Goal: Information Seeking & Learning: Learn about a topic

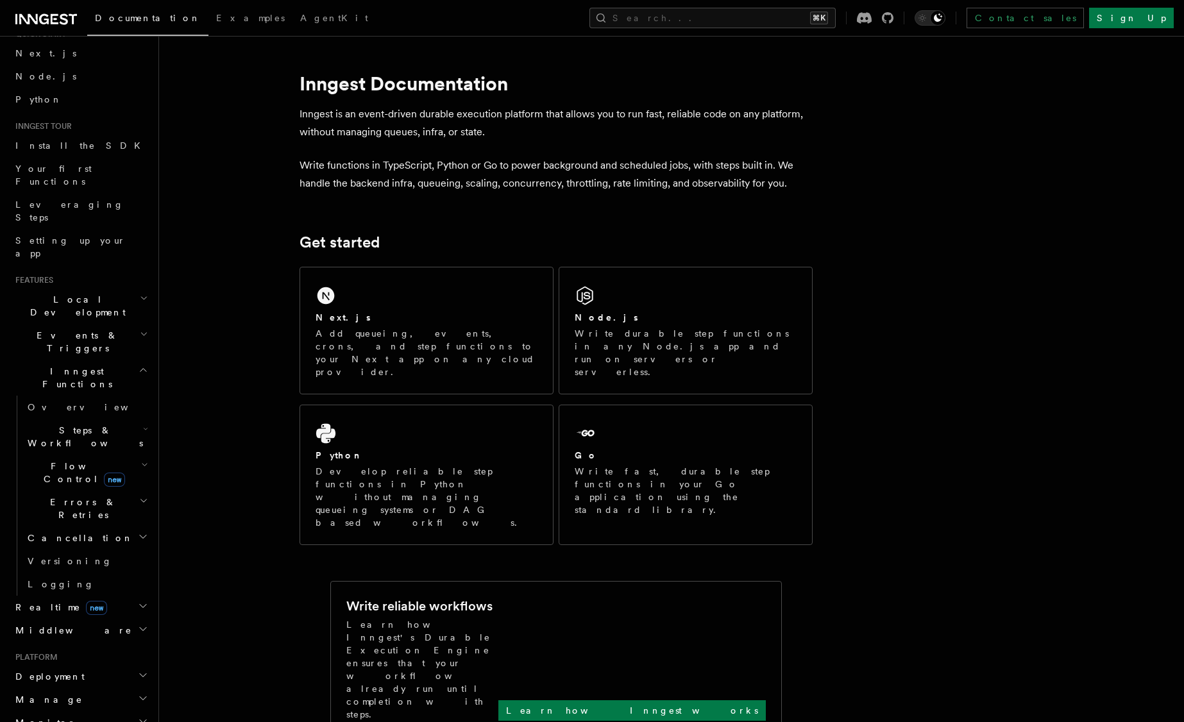
scroll to position [51, 0]
click at [142, 463] on icon "button" at bounding box center [144, 464] width 4 height 3
click at [101, 513] on link "[PERSON_NAME] new" at bounding box center [93, 526] width 116 height 26
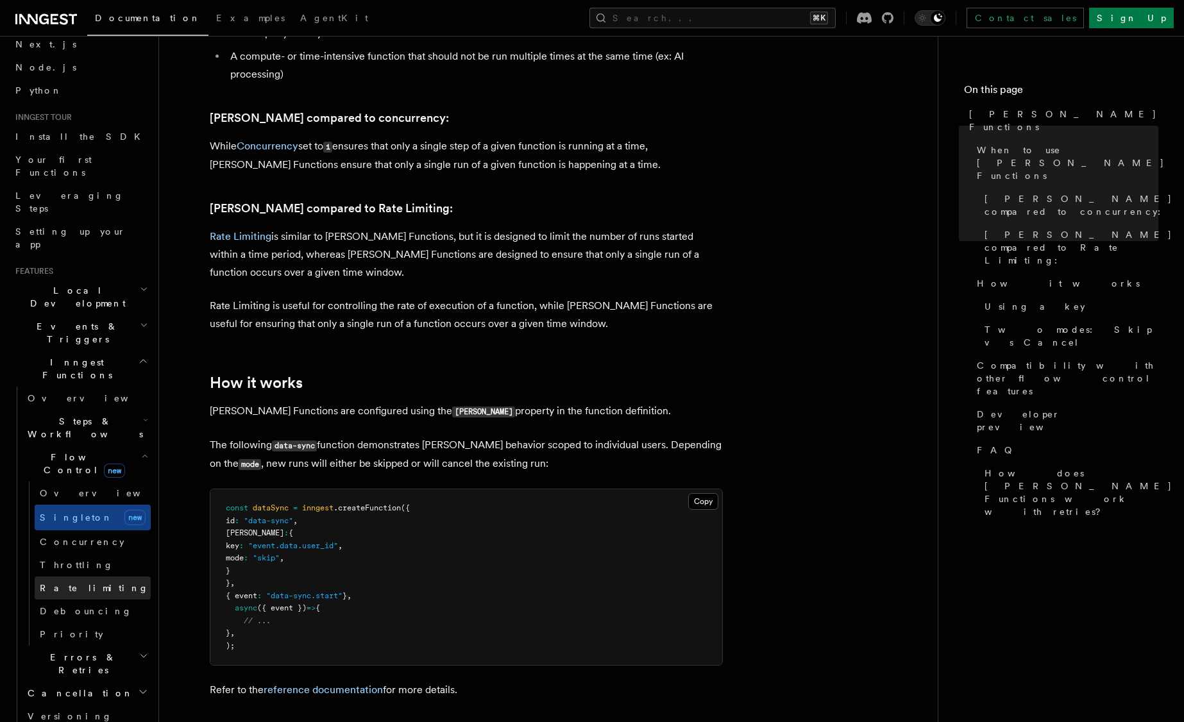
scroll to position [175, 0]
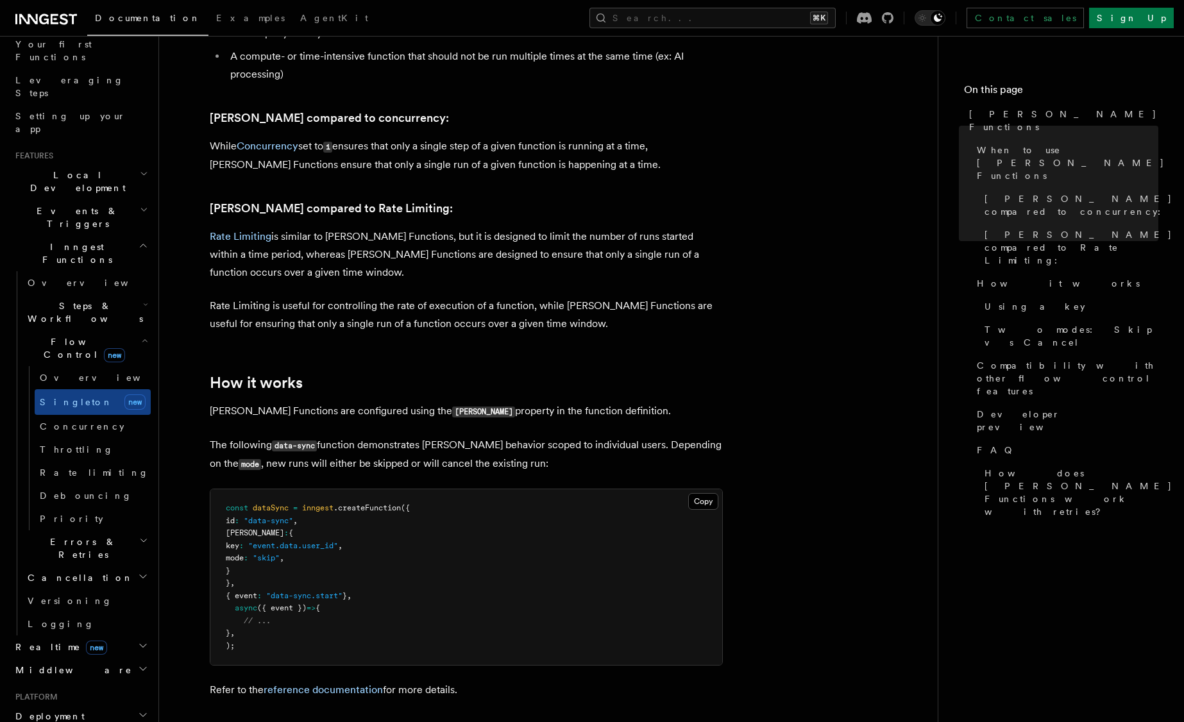
click at [121, 636] on h2 "Realtime new" at bounding box center [80, 647] width 140 height 23
click at [91, 688] on span "React hooks / Next.js" at bounding box center [85, 699] width 114 height 23
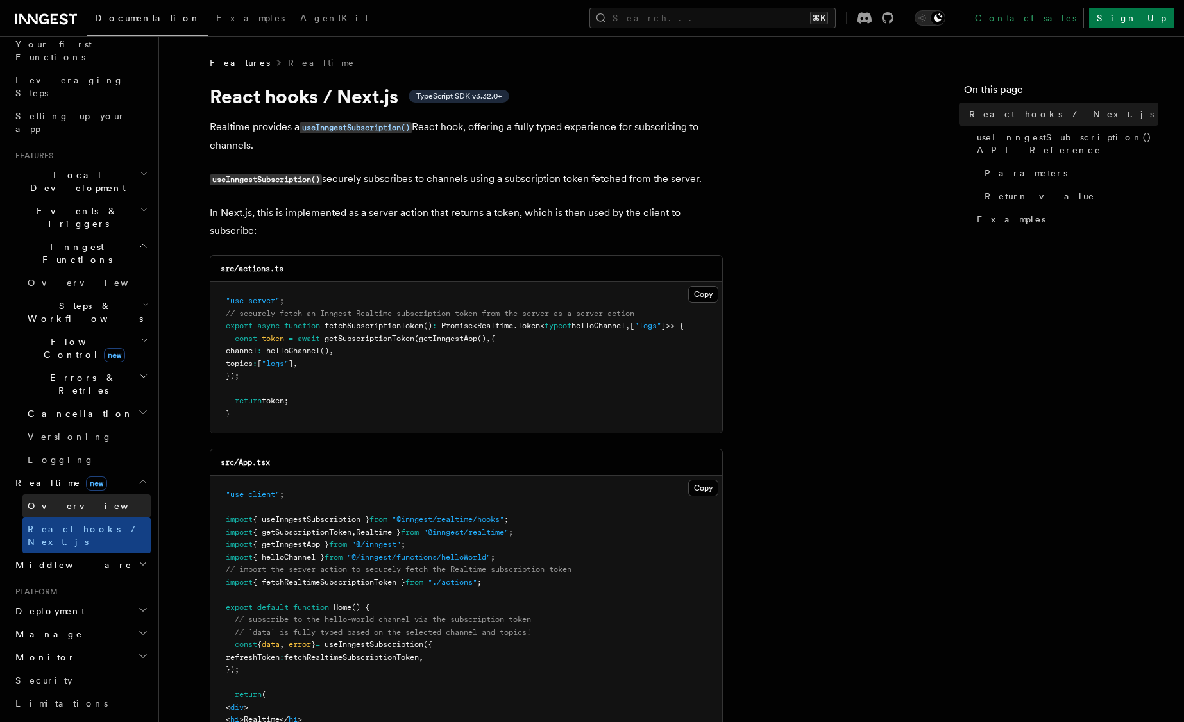
click at [61, 501] on span "Overview" at bounding box center [94, 506] width 132 height 10
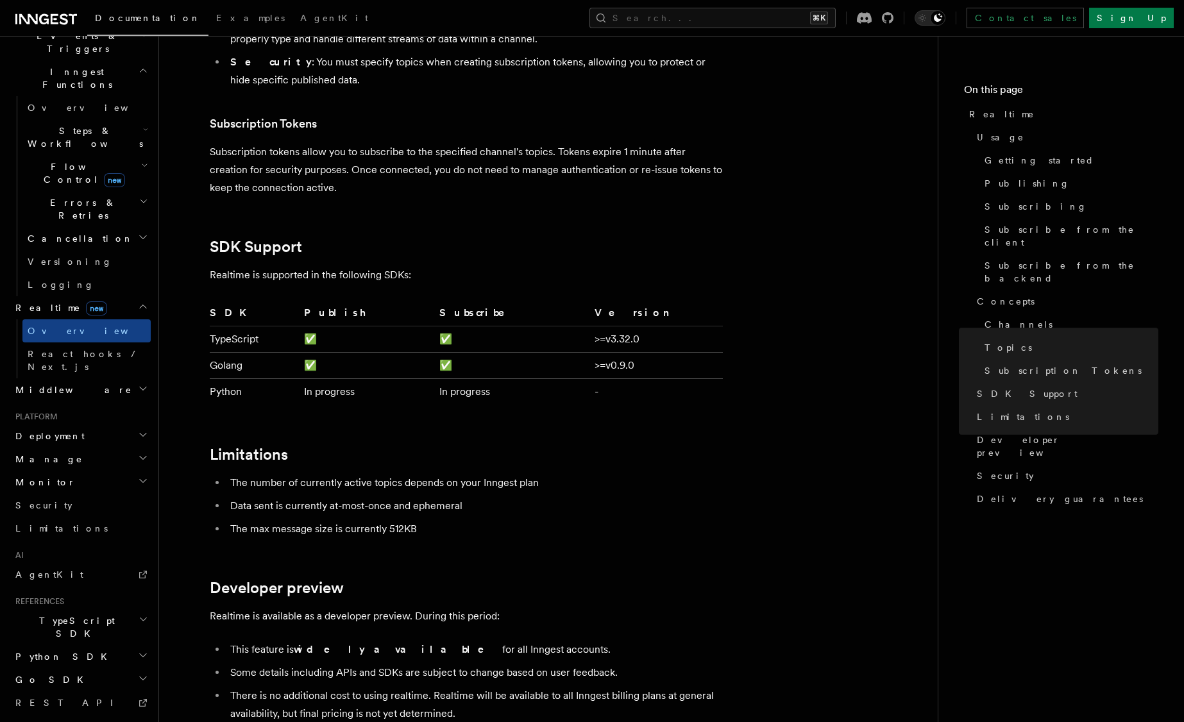
scroll to position [3649, 0]
click at [46, 570] on span "AgentKit" at bounding box center [49, 575] width 68 height 10
